Goal: Information Seeking & Learning: Stay updated

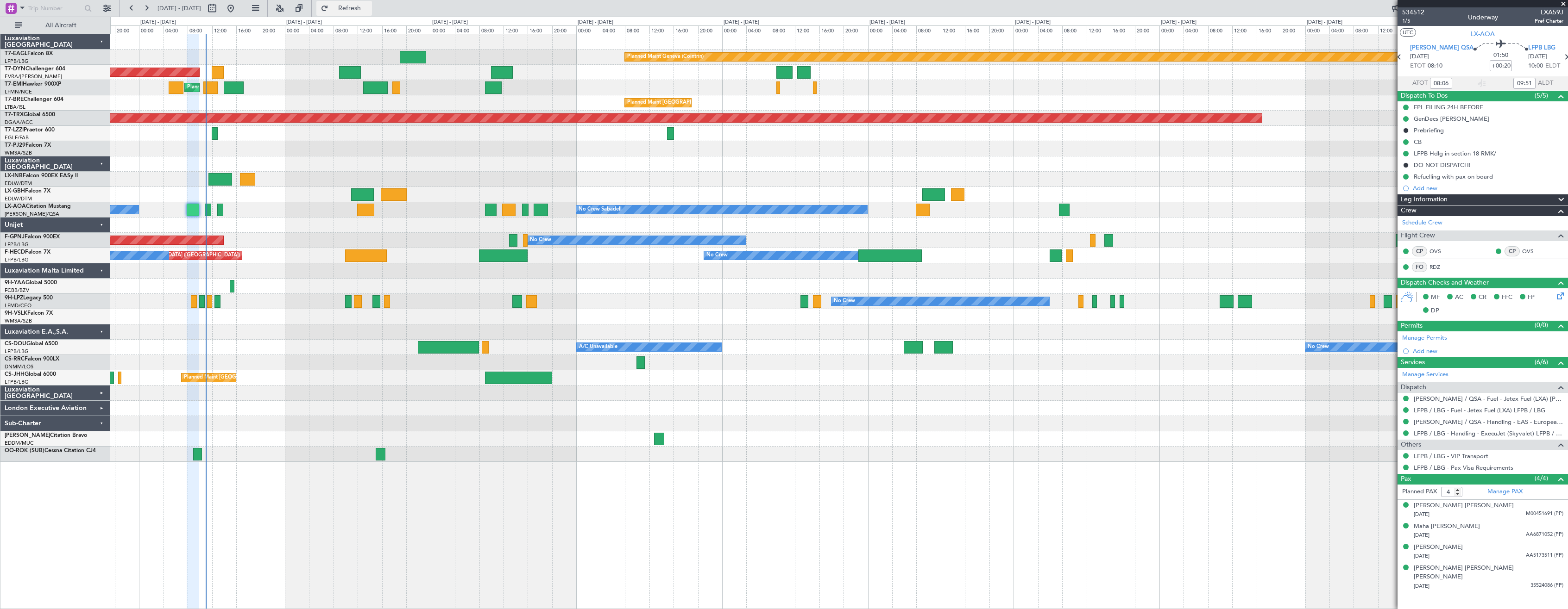
click at [369, 7] on span "Refresh" at bounding box center [350, 8] width 39 height 7
click at [520, 158] on div at bounding box center [839, 164] width 1457 height 15
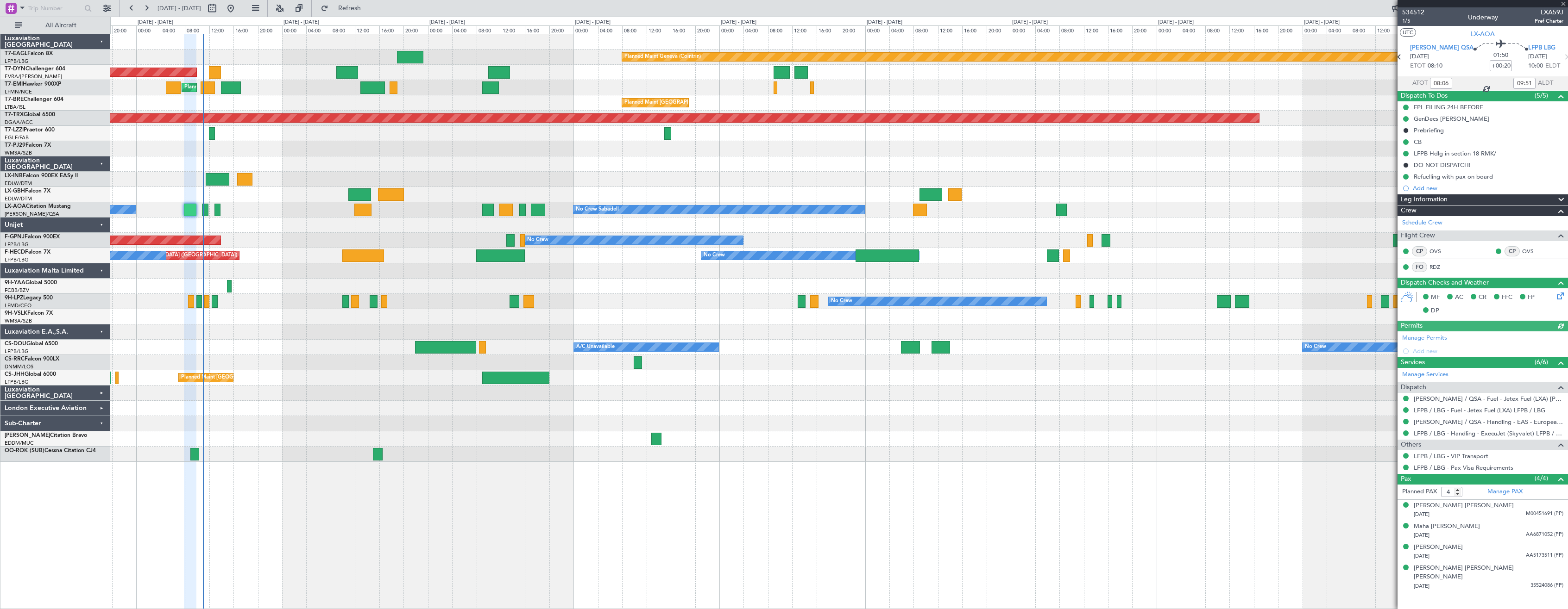
click at [607, 167] on div at bounding box center [839, 164] width 1457 height 15
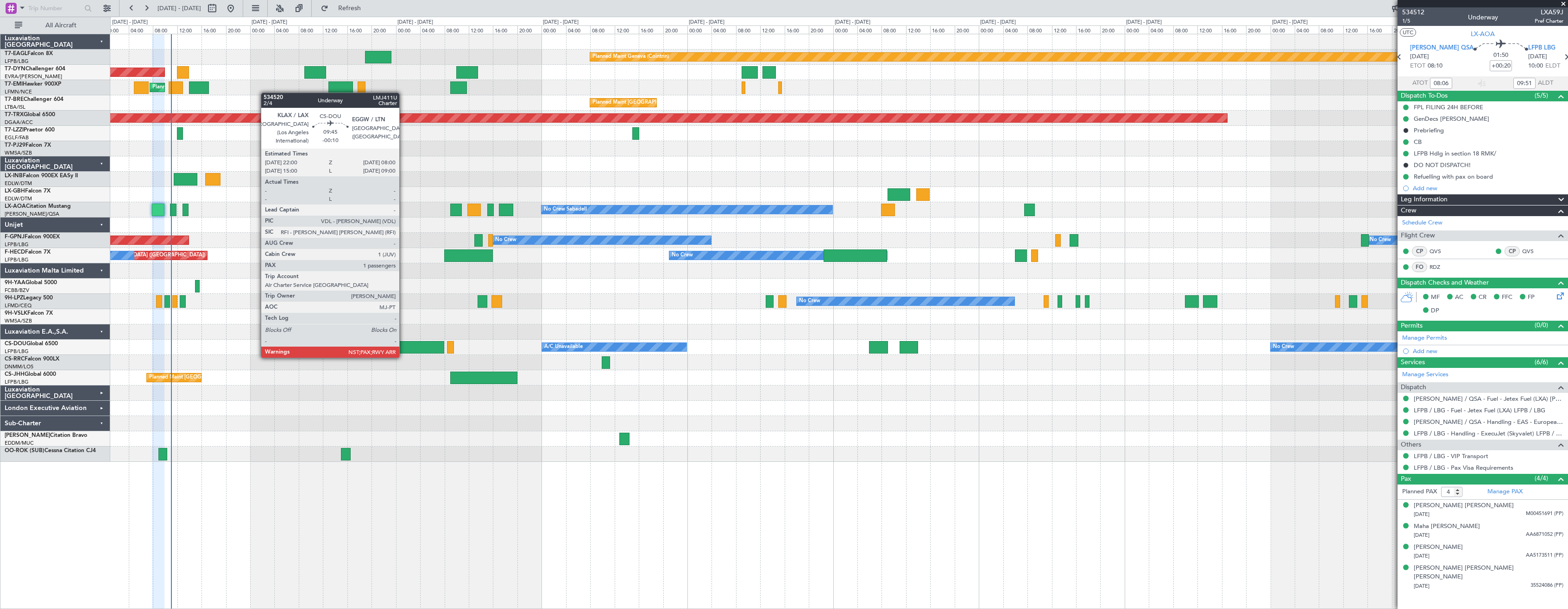
click at [402, 347] on div at bounding box center [413, 347] width 61 height 13
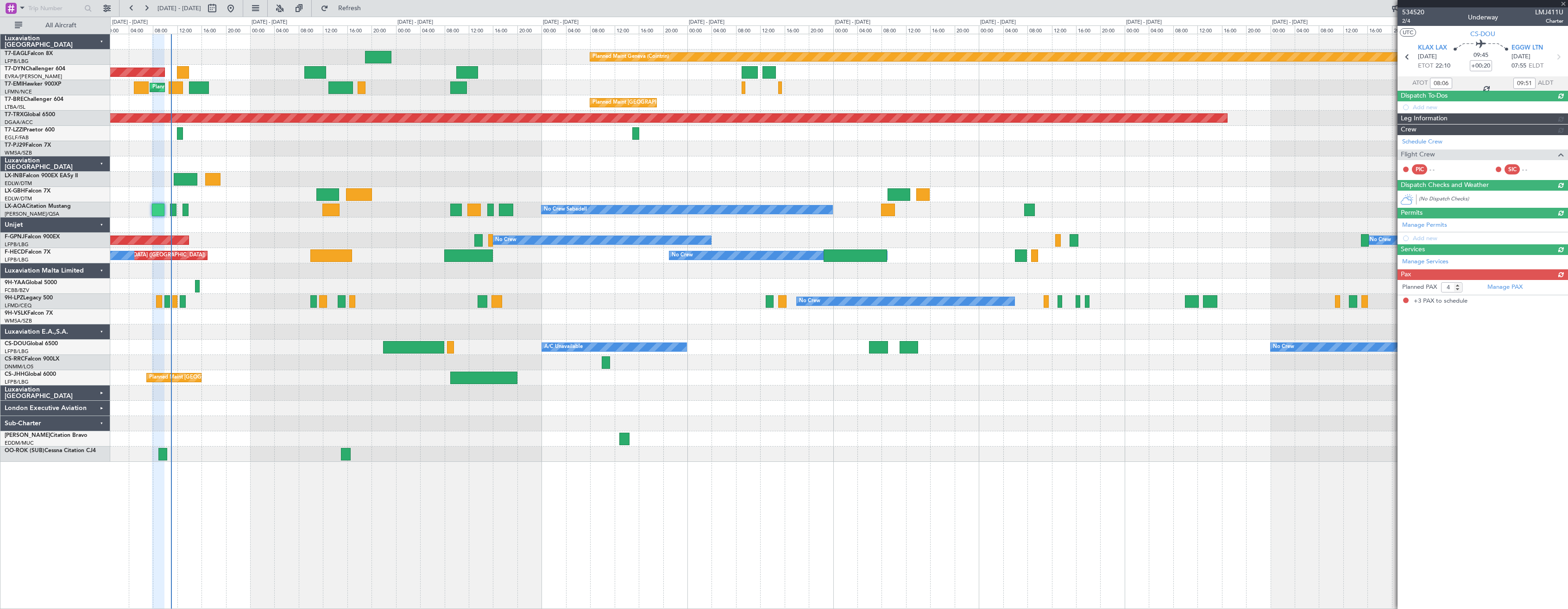
type input "-00:10"
type input "3"
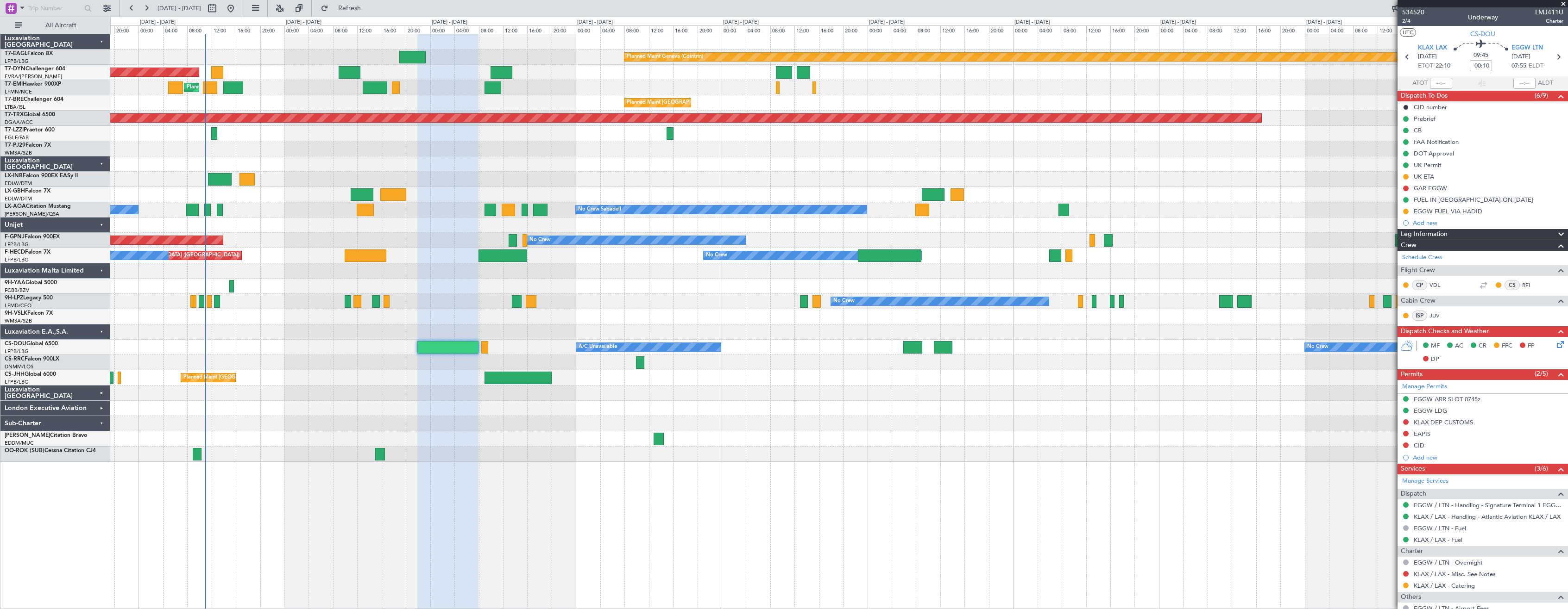
click at [756, 499] on div "Planned Maint Geneva (Cointrin) Planned Maint [GEOGRAPHIC_DATA]-[GEOGRAPHIC_DAT…" at bounding box center [839, 322] width 1458 height 576
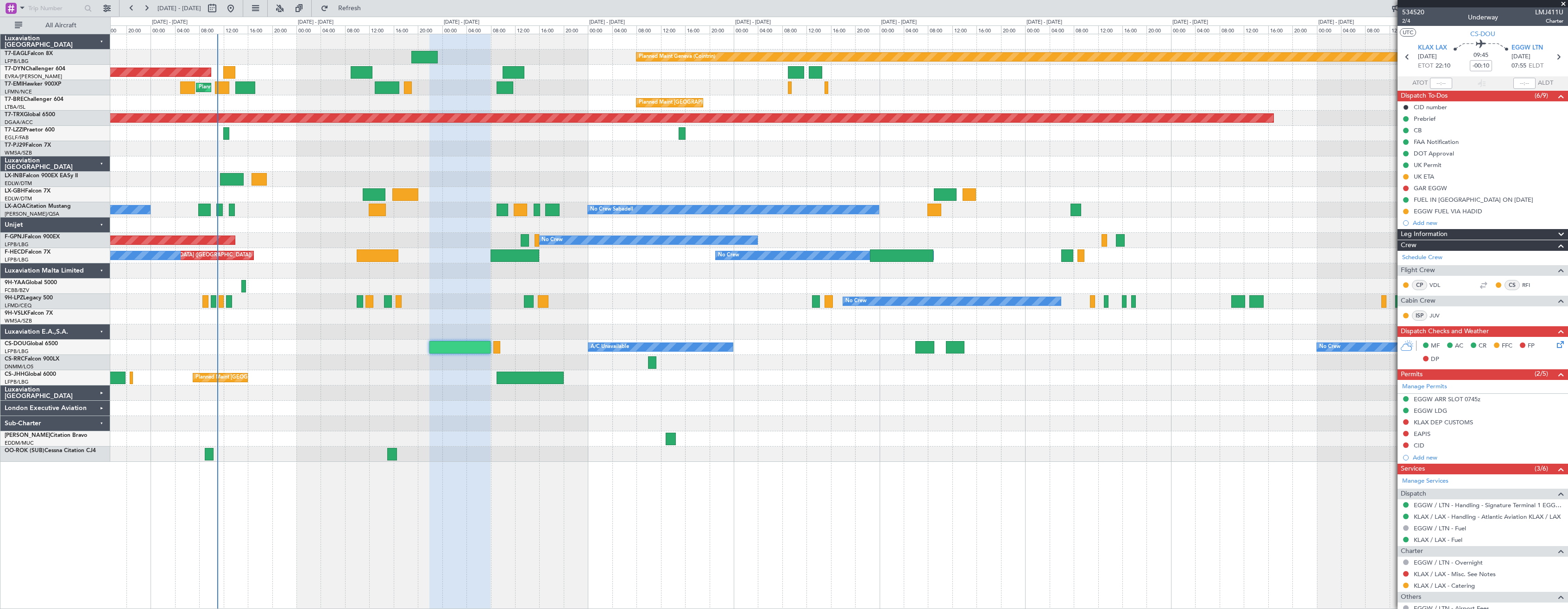
click at [799, 492] on div "Planned Maint Geneva (Cointrin) Planned Maint [GEOGRAPHIC_DATA]-[GEOGRAPHIC_DAT…" at bounding box center [839, 322] width 1458 height 576
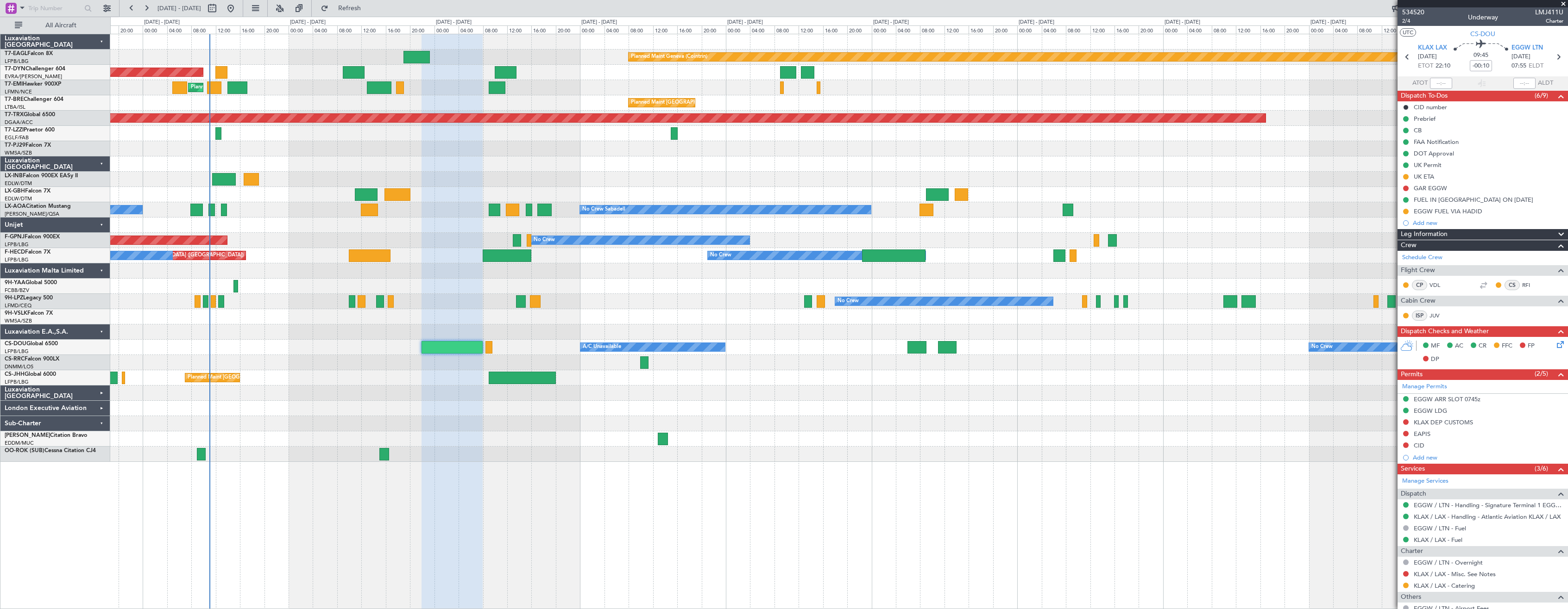
click at [685, 471] on div "Planned Maint Geneva (Cointrin) Planned Maint [GEOGRAPHIC_DATA]-[GEOGRAPHIC_DAT…" at bounding box center [839, 322] width 1458 height 576
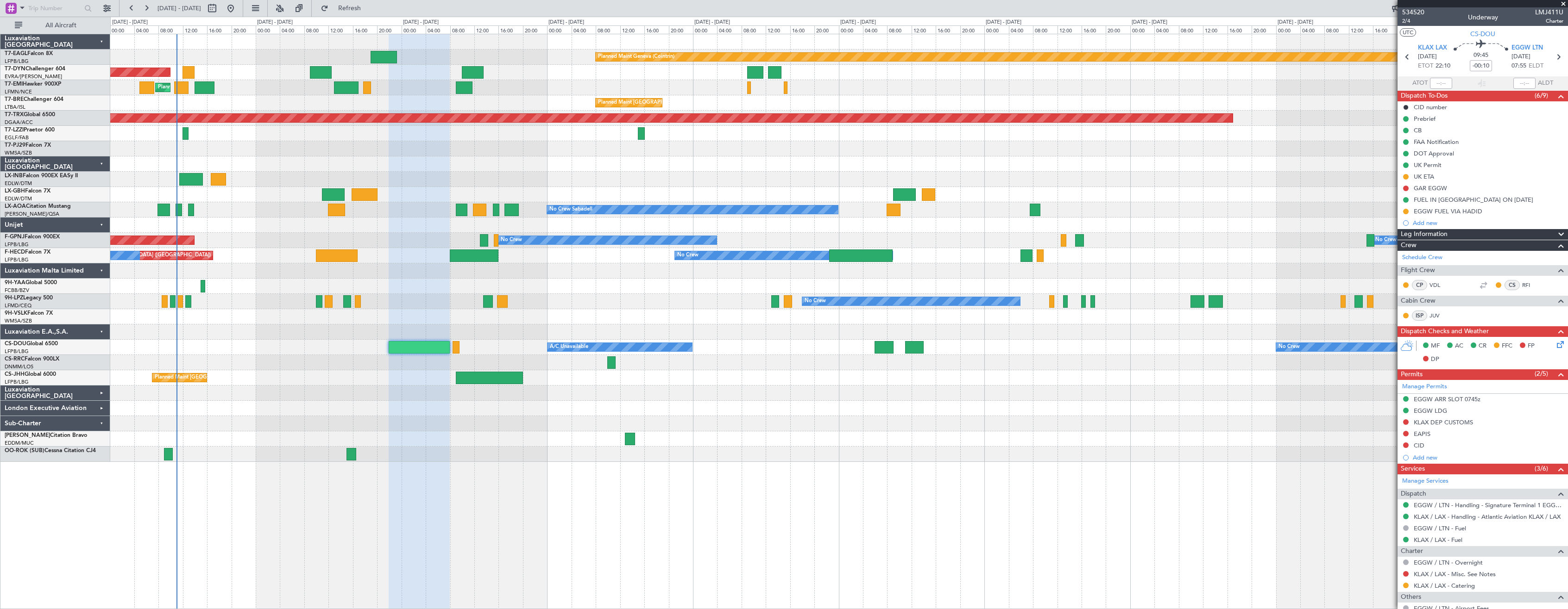
click at [578, 484] on div "Planned Maint Geneva (Cointrin) Planned Maint [GEOGRAPHIC_DATA]-[GEOGRAPHIC_DAT…" at bounding box center [839, 322] width 1458 height 576
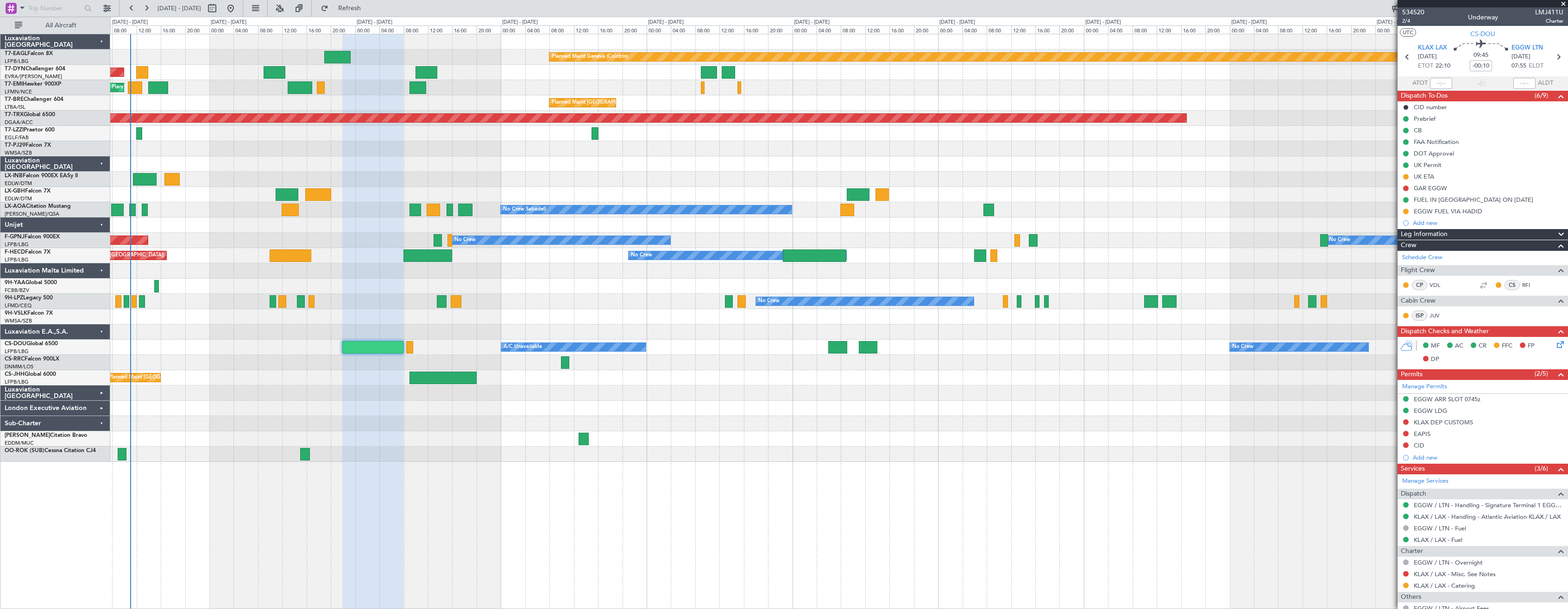
click at [466, 465] on div "Planned Maint Geneva (Cointrin) Planned Maint [GEOGRAPHIC_DATA]-[GEOGRAPHIC_DAT…" at bounding box center [839, 322] width 1458 height 576
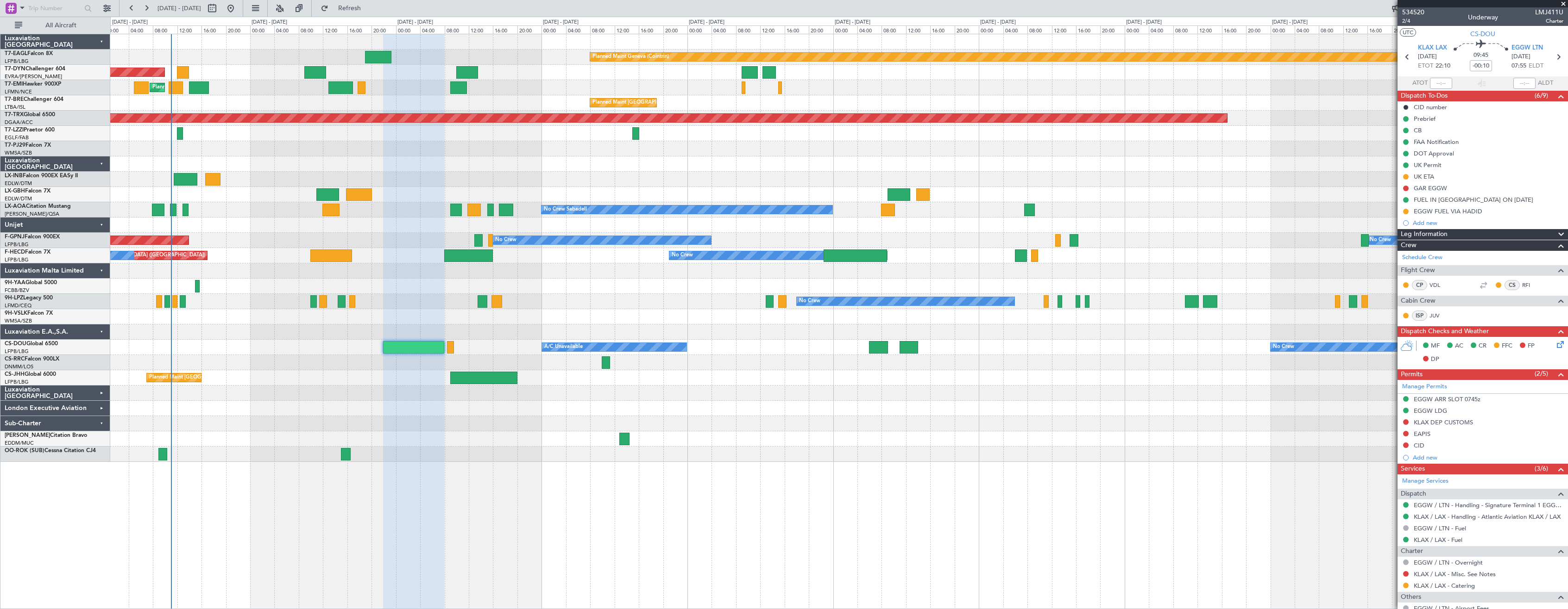
click at [447, 466] on div "Planned Maint Geneva (Cointrin) Planned Maint [GEOGRAPHIC_DATA]-[GEOGRAPHIC_DAT…" at bounding box center [839, 322] width 1458 height 576
click at [435, 465] on div "Planned Maint Geneva (Cointrin) Planned Maint [GEOGRAPHIC_DATA]-[GEOGRAPHIC_DAT…" at bounding box center [839, 322] width 1458 height 576
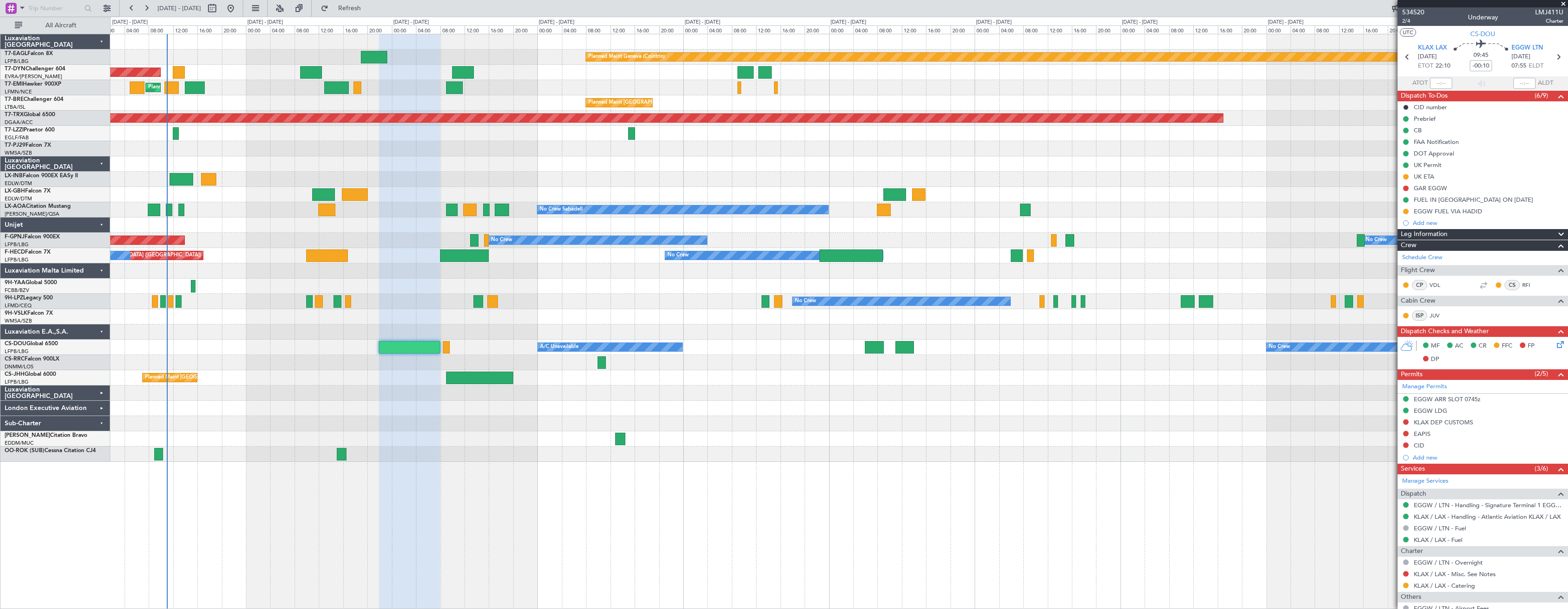
click at [771, 423] on div at bounding box center [839, 423] width 1457 height 15
